Goal: Use online tool/utility: Use online tool/utility

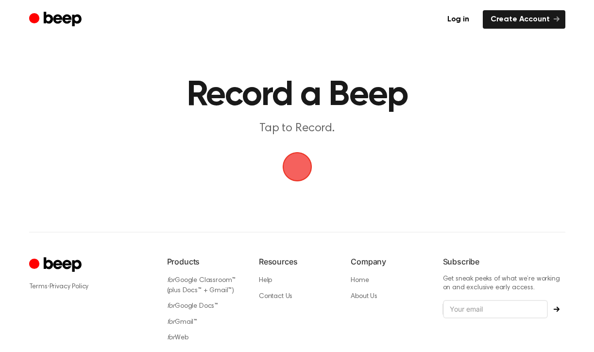
click at [129, 0] on div "Log in Create Account" at bounding box center [297, 19] width 536 height 39
click at [315, 165] on span "button" at bounding box center [297, 167] width 46 height 46
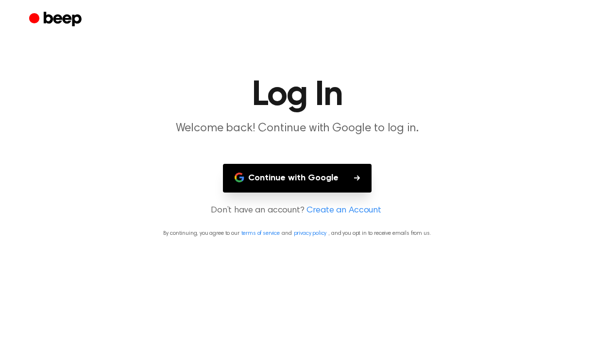
click at [289, 184] on button "Continue with Google" at bounding box center [297, 178] width 149 height 29
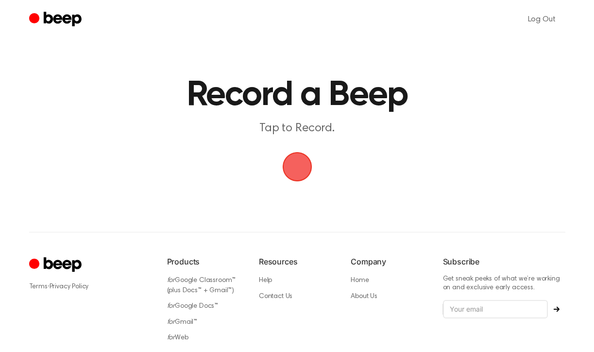
click at [293, 177] on span "button" at bounding box center [296, 166] width 33 height 33
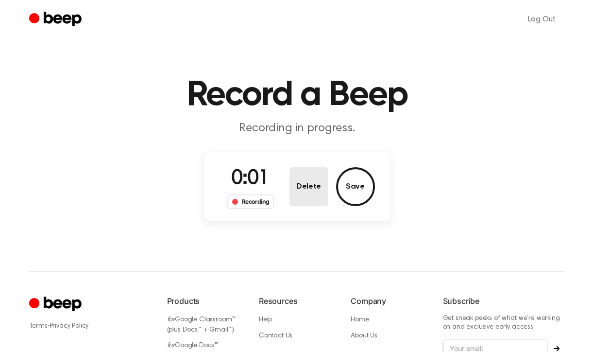
click at [303, 187] on button "Delete" at bounding box center [308, 186] width 39 height 39
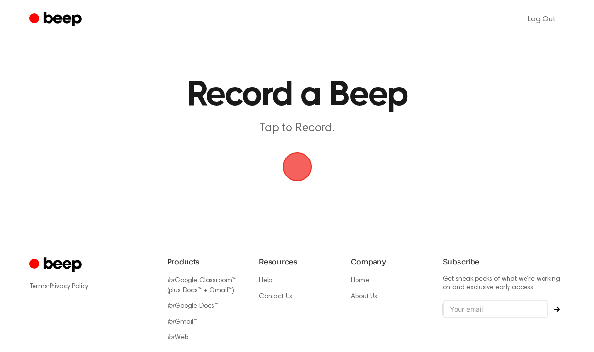
click at [294, 180] on span "button" at bounding box center [296, 166] width 49 height 49
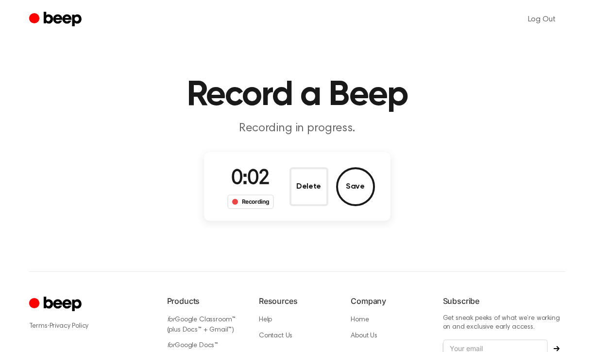
click at [294, 180] on button "Delete" at bounding box center [308, 186] width 39 height 39
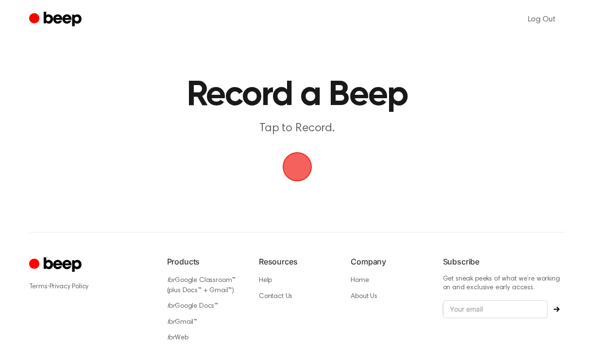
click at [307, 168] on span "button" at bounding box center [297, 166] width 54 height 54
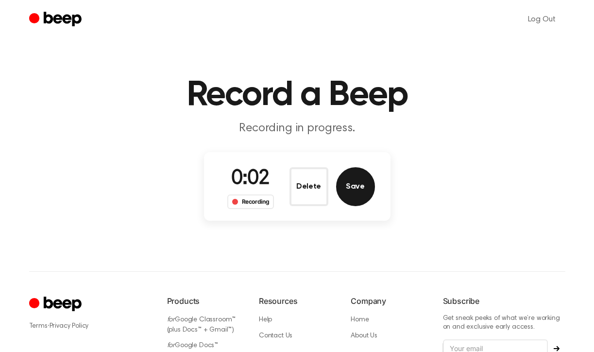
click at [354, 185] on button "Save" at bounding box center [355, 186] width 39 height 39
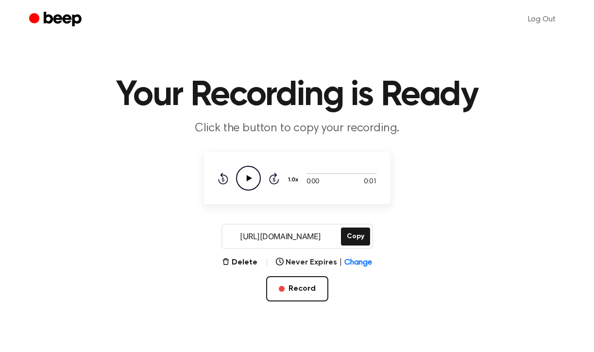
click at [250, 182] on icon "Play Audio" at bounding box center [248, 178] width 25 height 25
click at [361, 237] on button "Copy" at bounding box center [355, 236] width 29 height 18
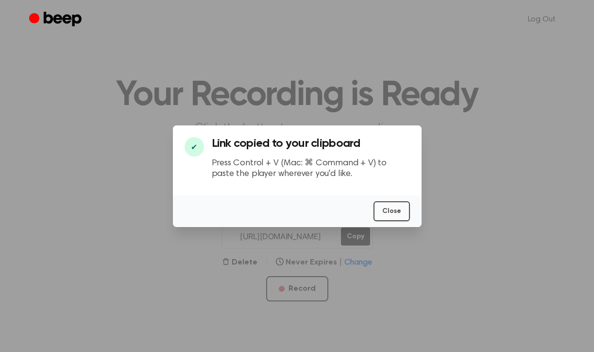
click at [387, 216] on button "Close" at bounding box center [392, 211] width 36 height 20
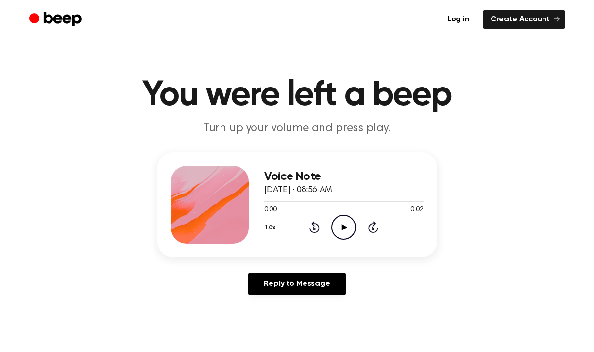
click at [336, 226] on icon "Play Audio" at bounding box center [343, 227] width 25 height 25
